Goal: Check status: Check status

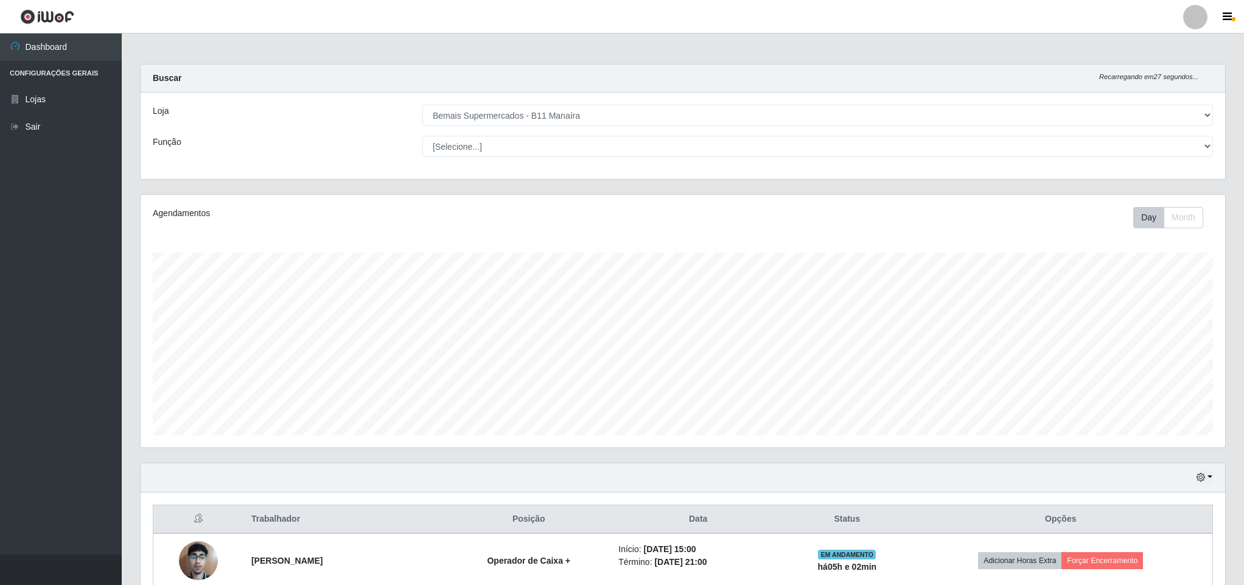
select select "409"
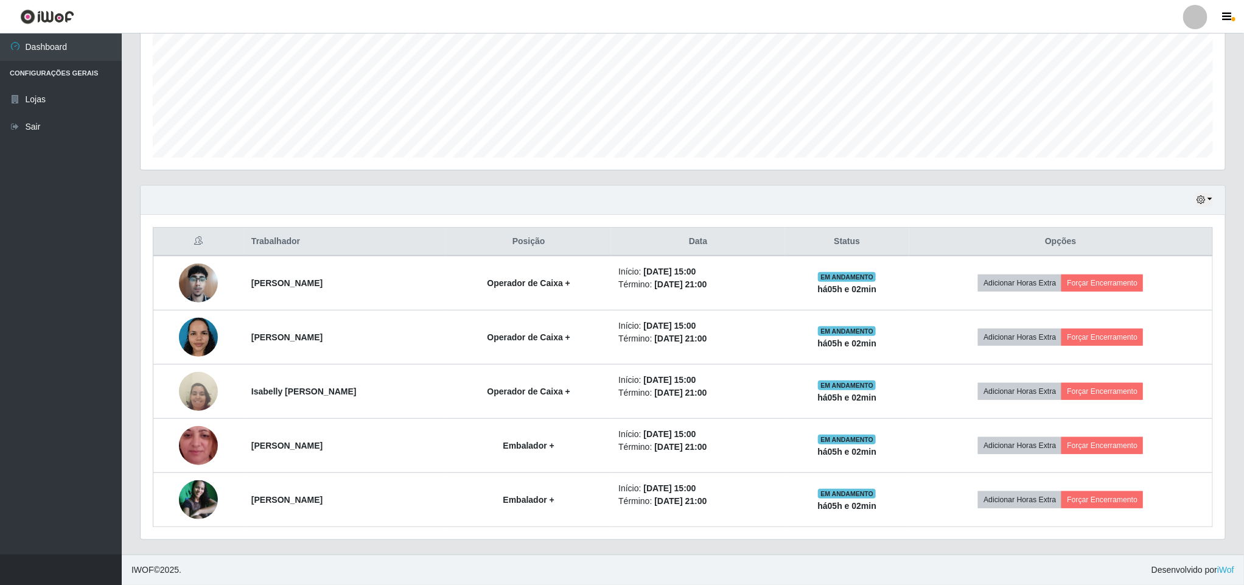
scroll to position [254, 1083]
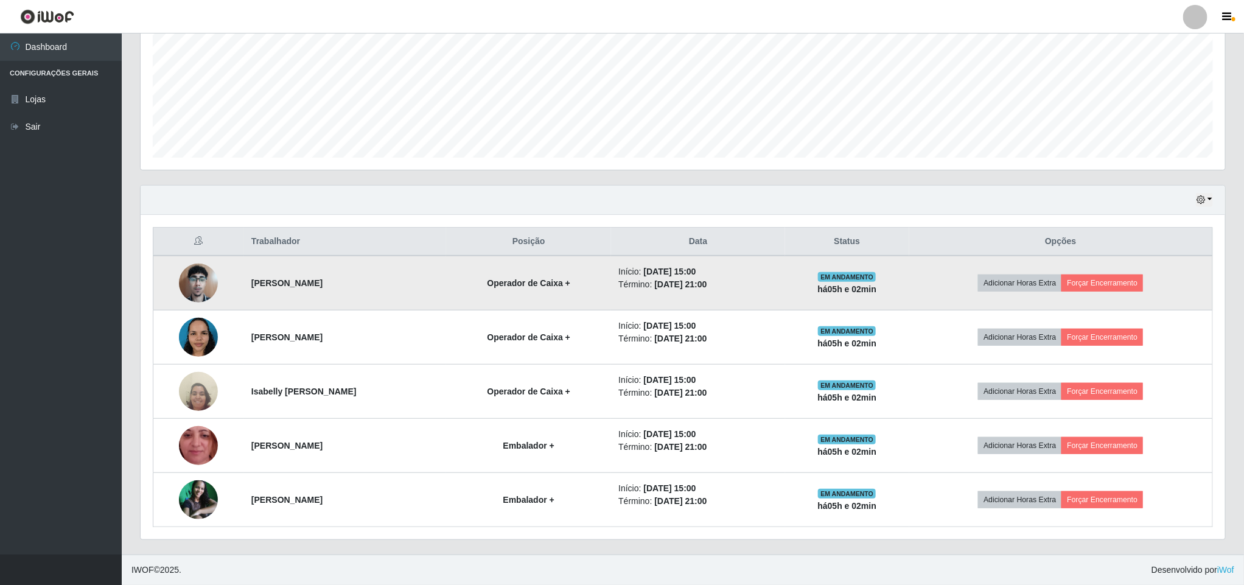
click at [201, 278] on img at bounding box center [198, 283] width 39 height 52
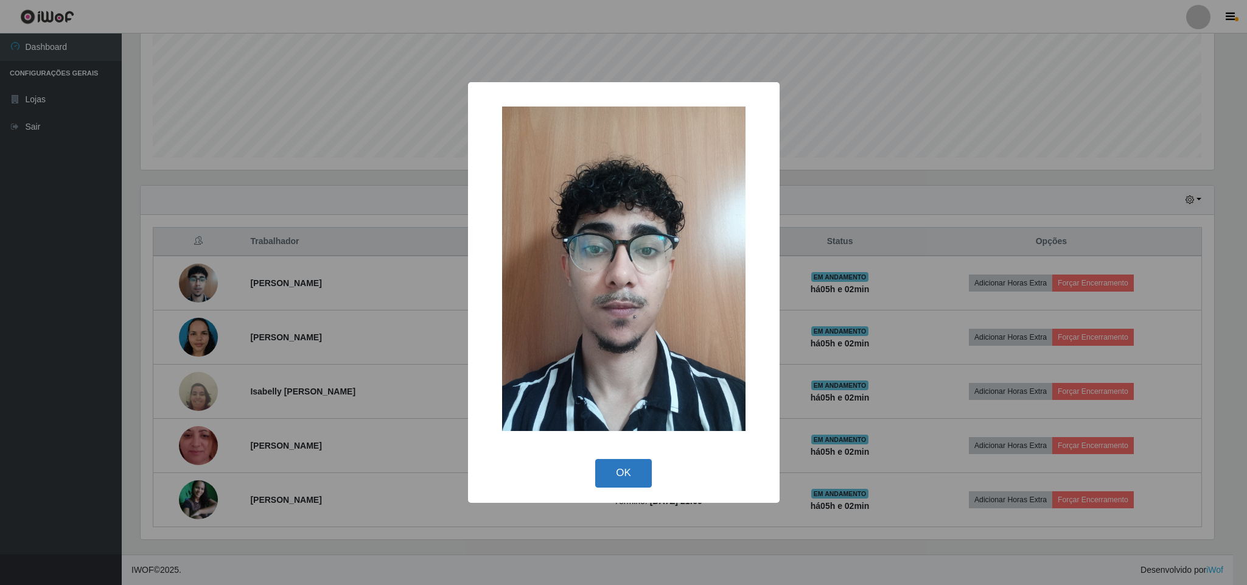
click at [610, 484] on button "OK" at bounding box center [623, 473] width 57 height 29
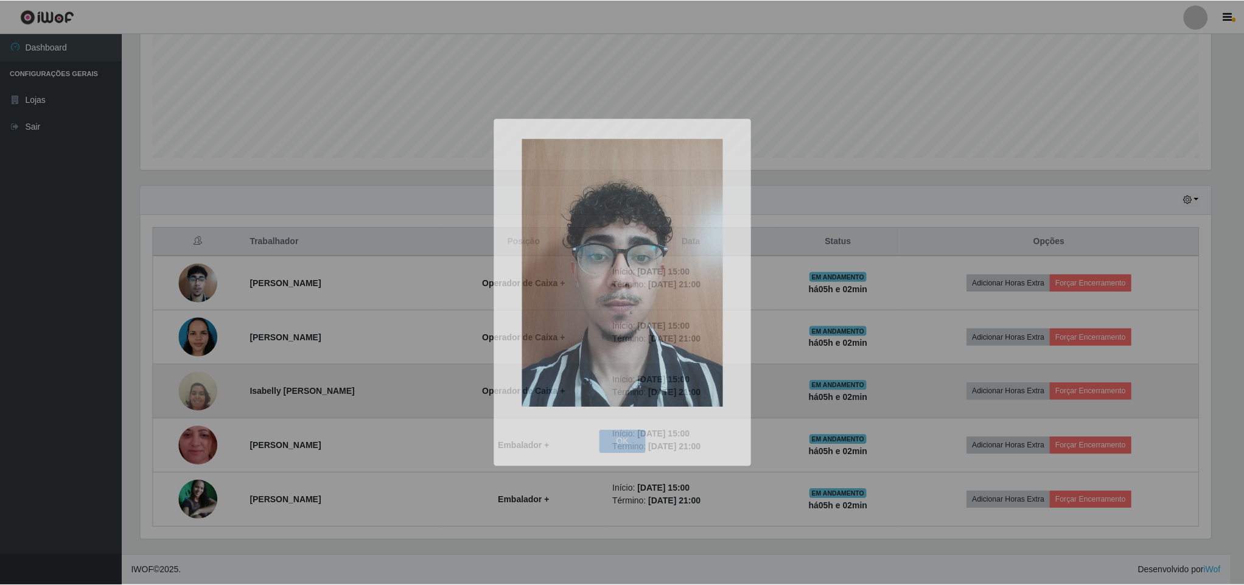
scroll to position [254, 1083]
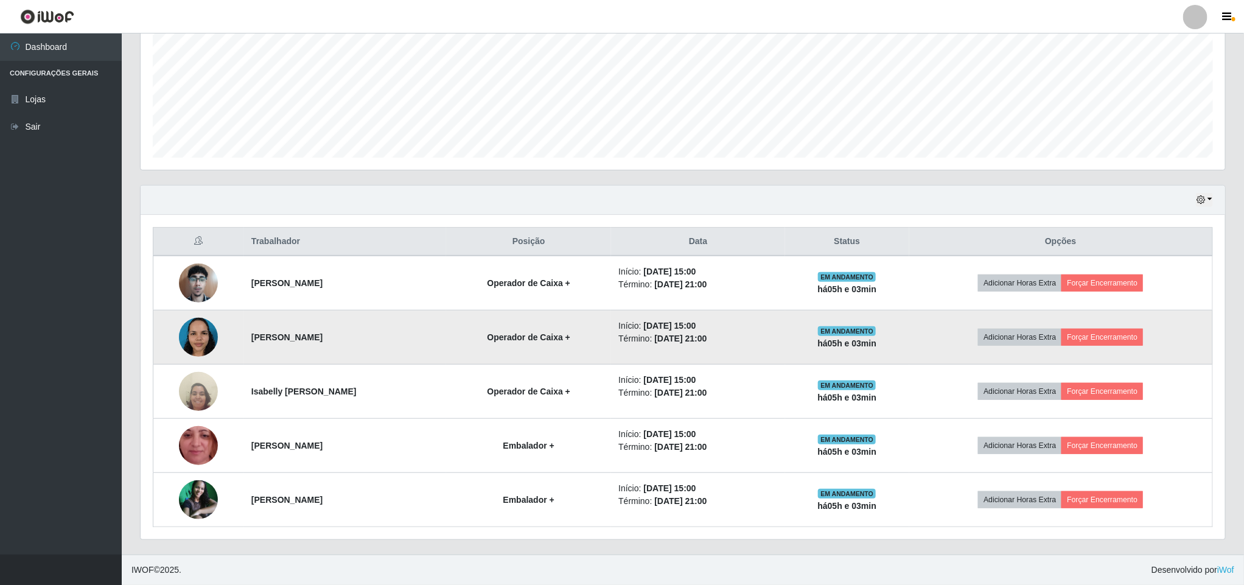
click at [191, 331] on img at bounding box center [198, 337] width 39 height 52
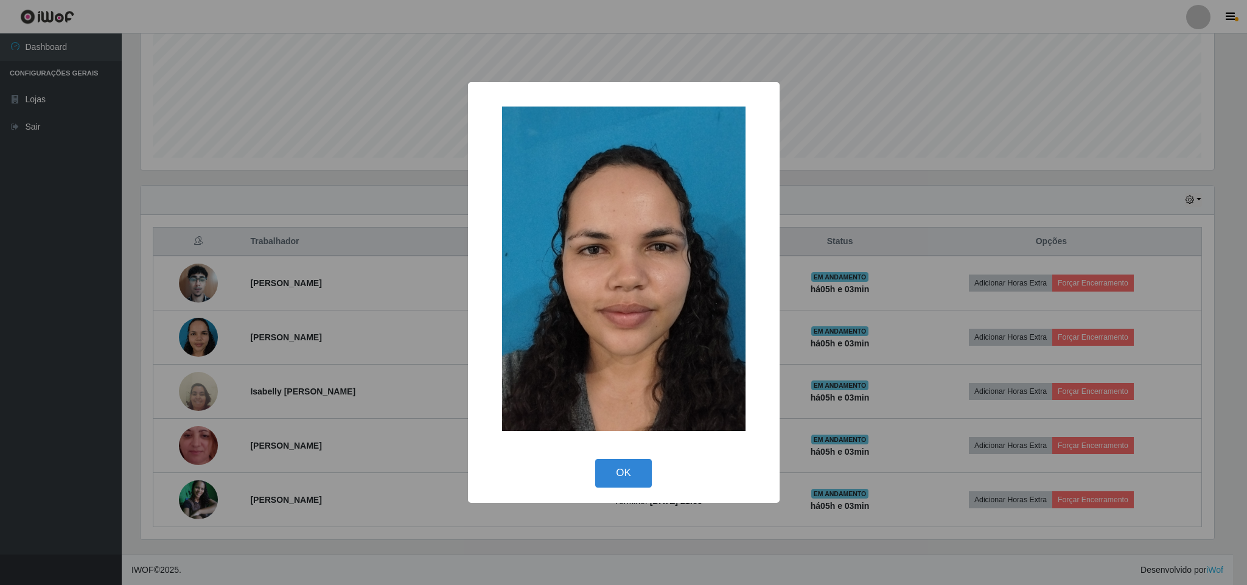
click at [127, 329] on div "× OK Cancel" at bounding box center [623, 292] width 1247 height 585
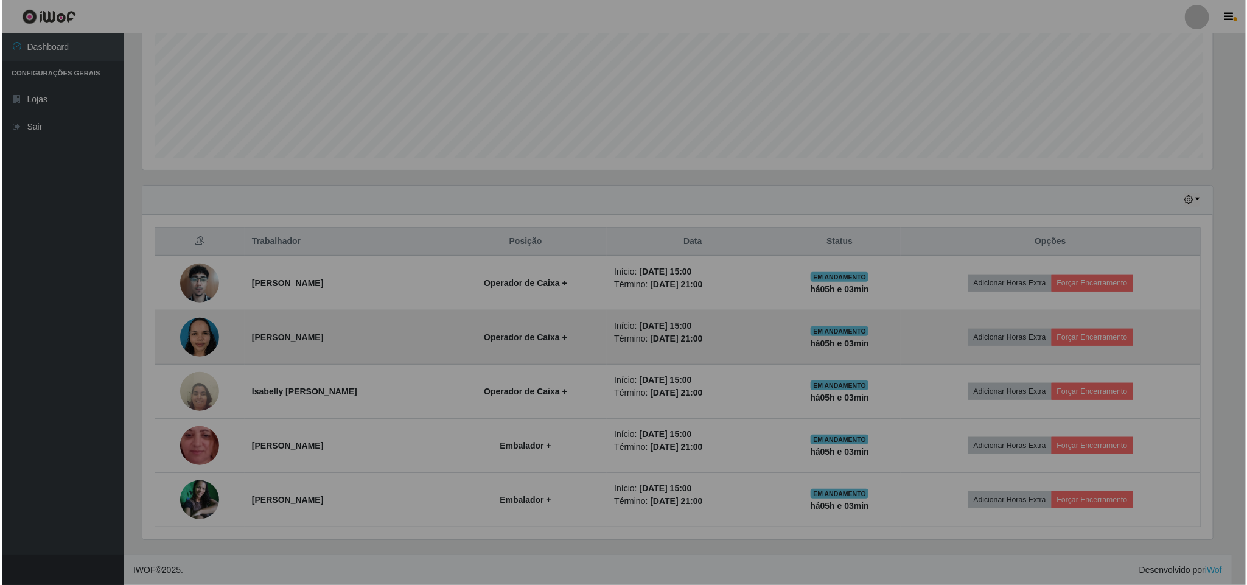
scroll to position [254, 1083]
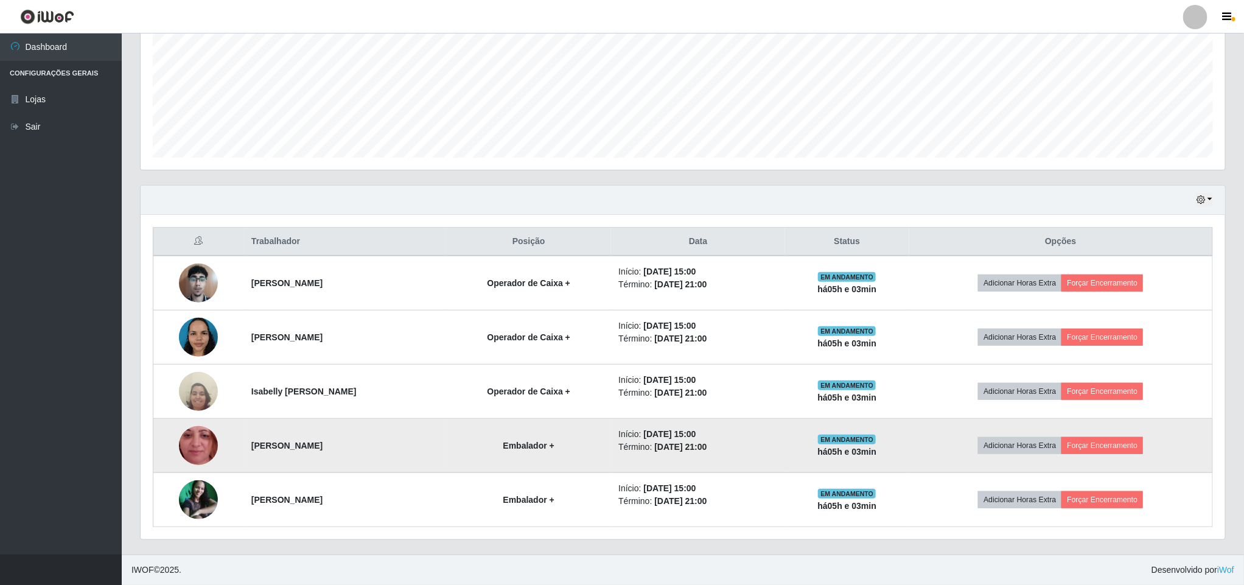
click at [205, 446] on img at bounding box center [198, 445] width 39 height 86
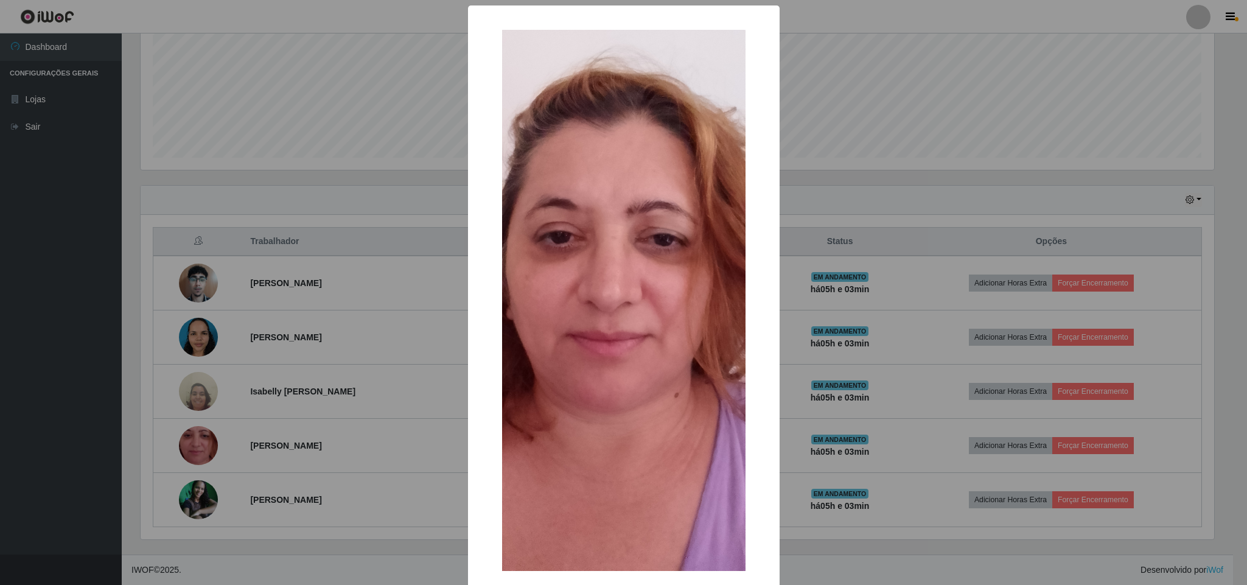
click at [143, 354] on div "× OK Cancel" at bounding box center [623, 292] width 1247 height 585
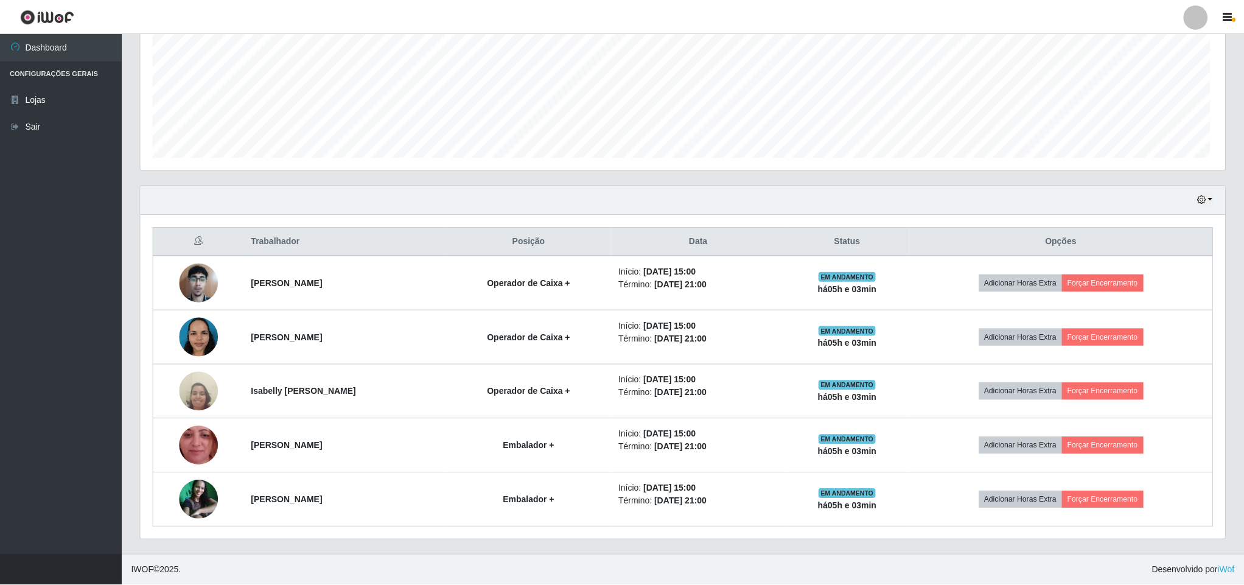
scroll to position [254, 1083]
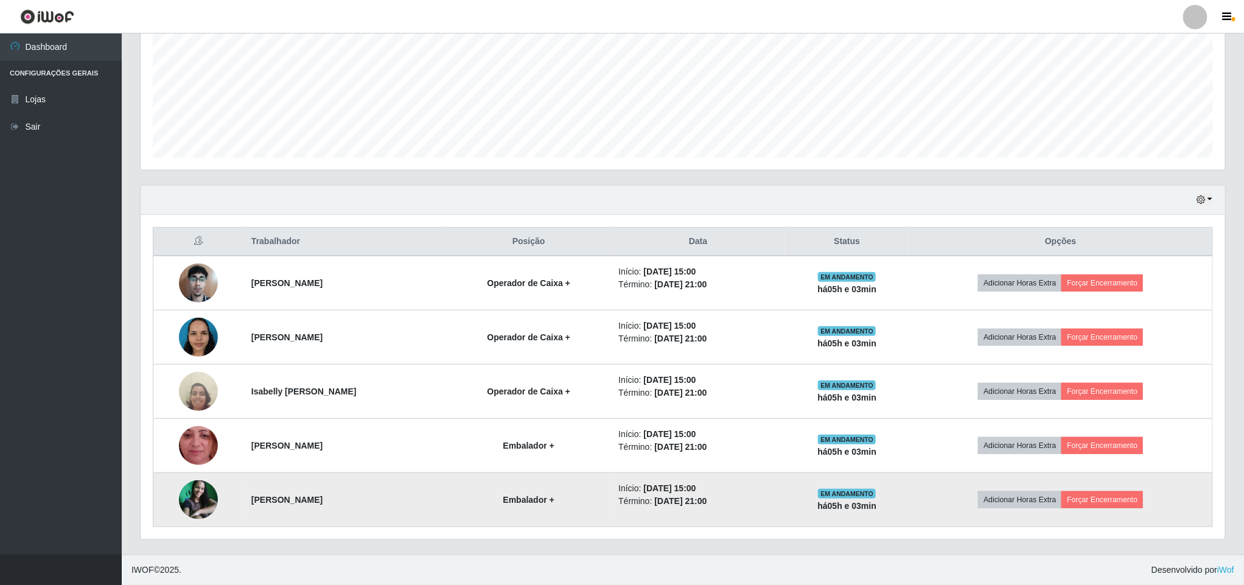
click at [190, 499] on img at bounding box center [198, 499] width 39 height 39
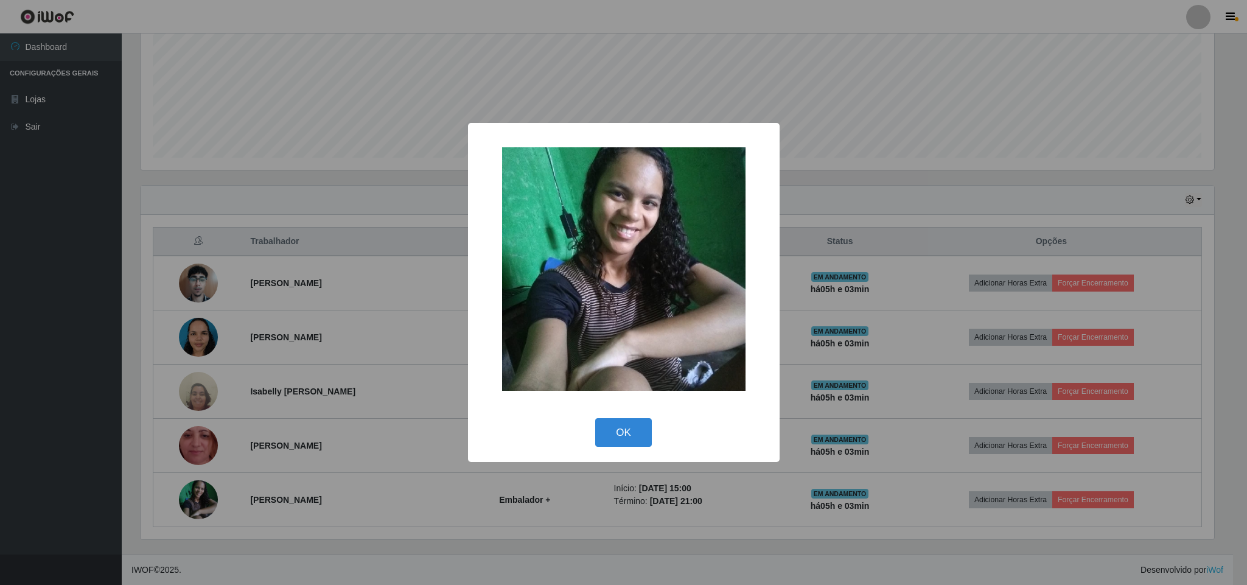
click at [152, 382] on div "× OK Cancel" at bounding box center [623, 292] width 1247 height 585
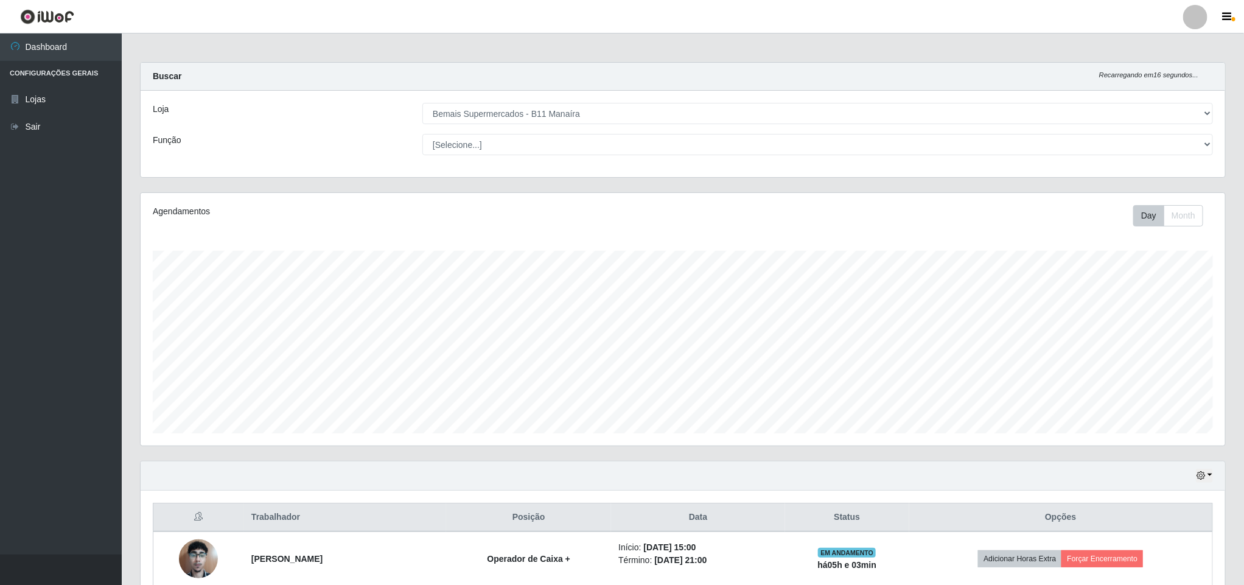
scroll to position [0, 0]
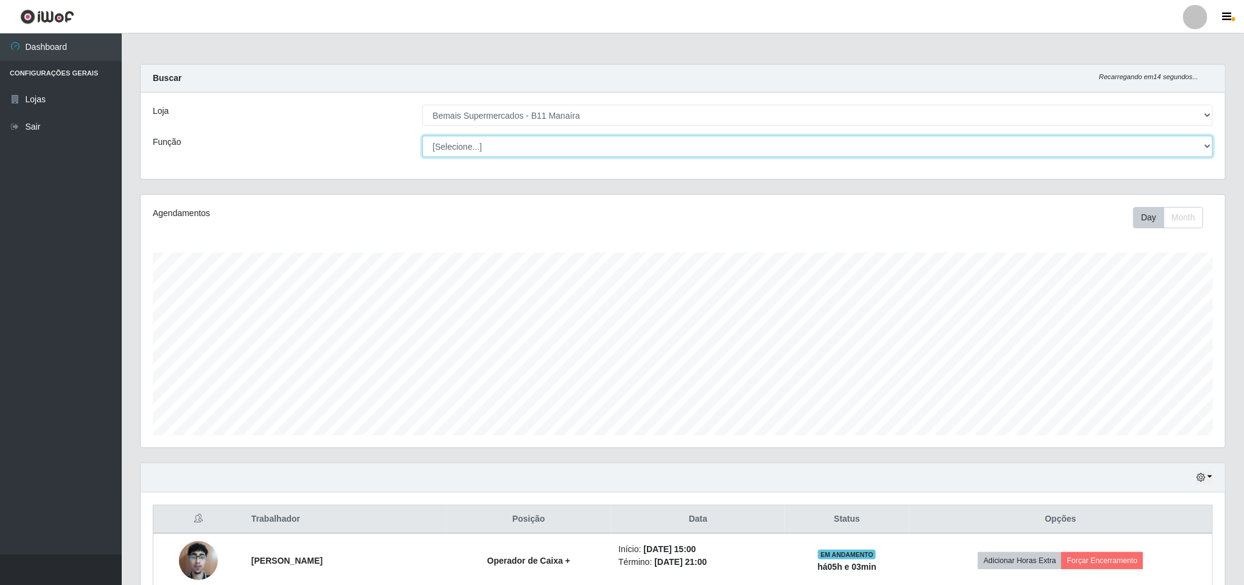
click at [1185, 153] on select "[Selecione...] ASG ASG + ASG ++ Auxiliar de Estacionamento Auxiliar de Estacion…" at bounding box center [817, 146] width 791 height 21
click at [1207, 145] on select "[Selecione...] ASG ASG + ASG ++ Auxiliar de Estacionamento Auxiliar de Estacion…" at bounding box center [817, 146] width 791 height 21
click at [1234, 170] on div "Carregando... Buscar Recarregando em 11 segundos... Loja [Selecione...] Bemais …" at bounding box center [683, 129] width 1104 height 130
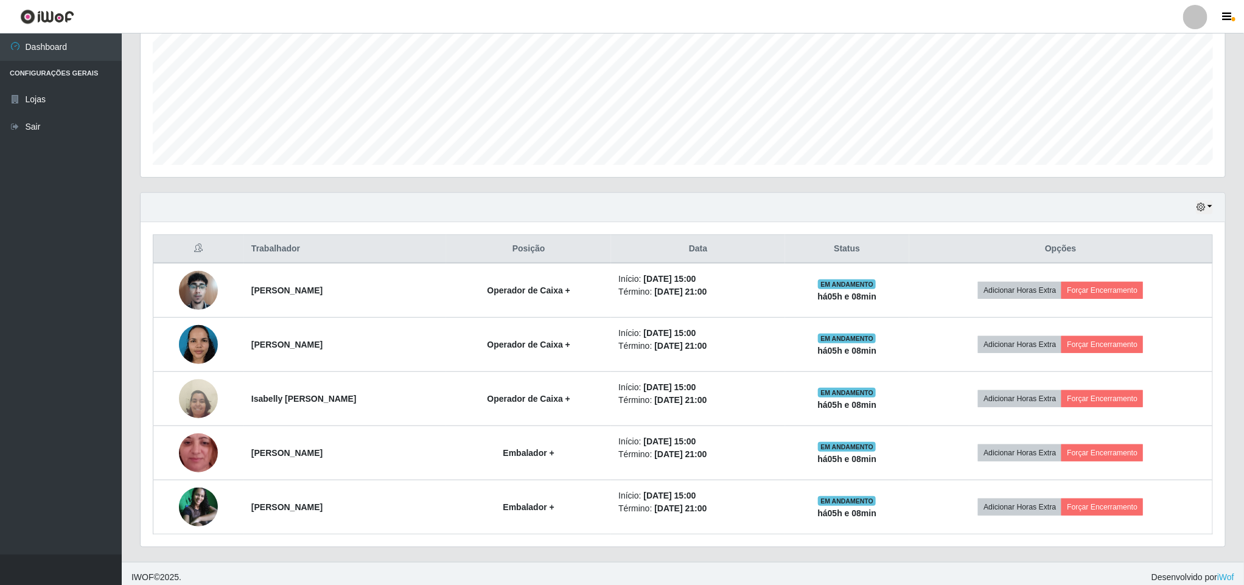
scroll to position [191, 0]
